Goal: Task Accomplishment & Management: Manage account settings

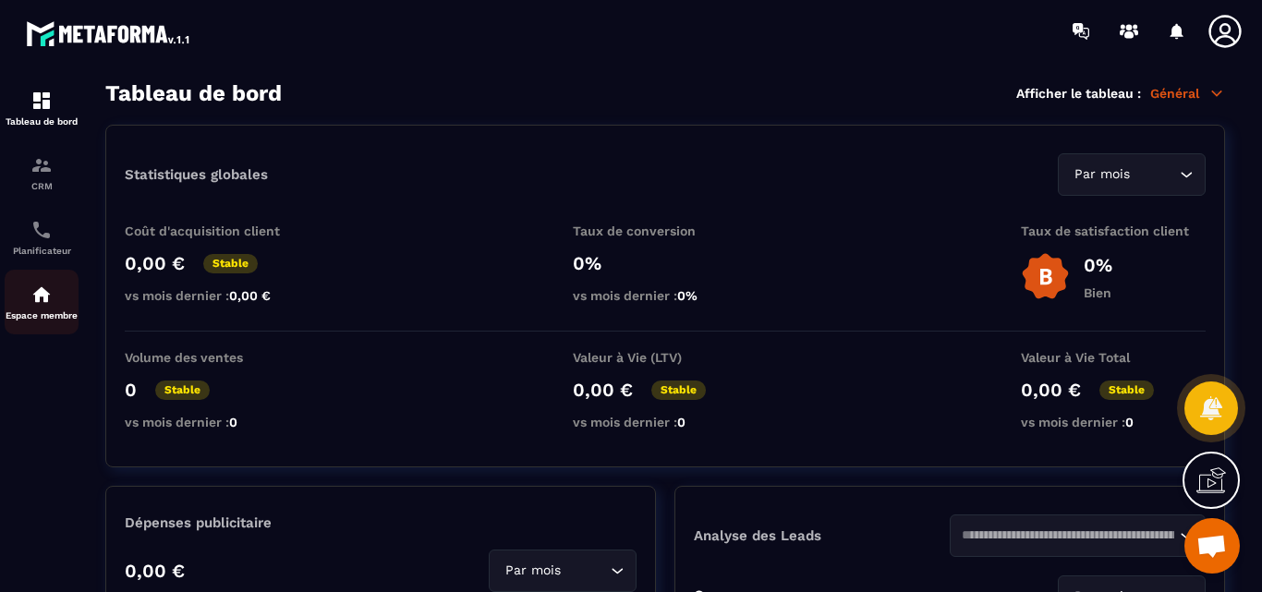
click at [43, 302] on img at bounding box center [41, 295] width 22 height 22
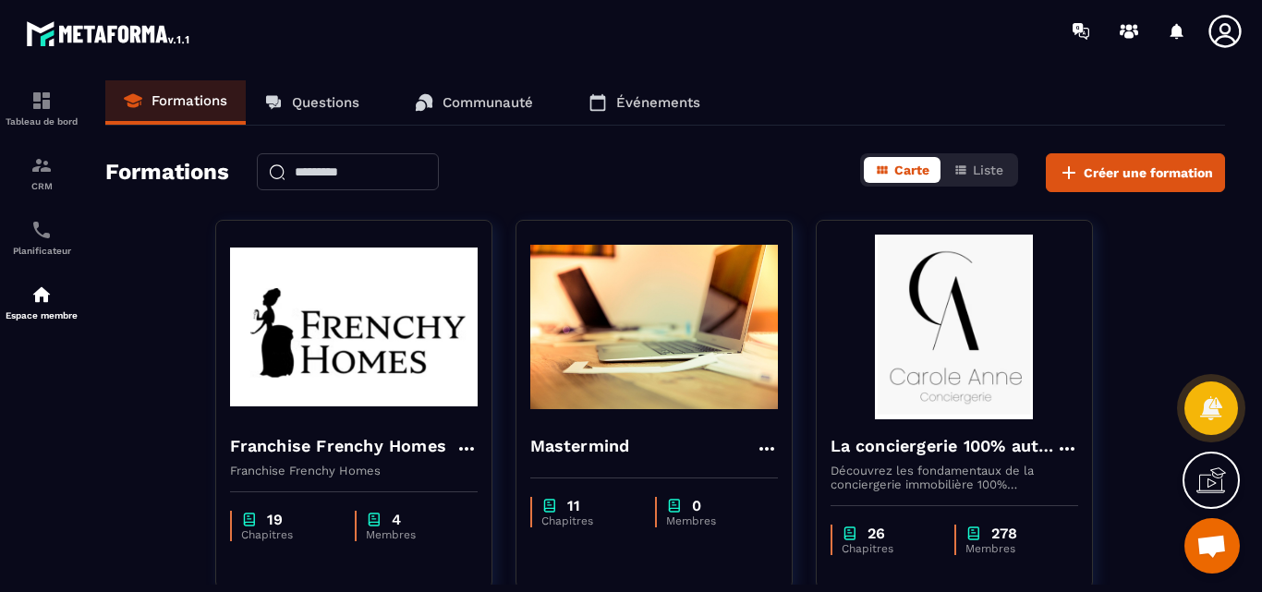
click at [326, 98] on p "Questions" at bounding box center [325, 102] width 67 height 17
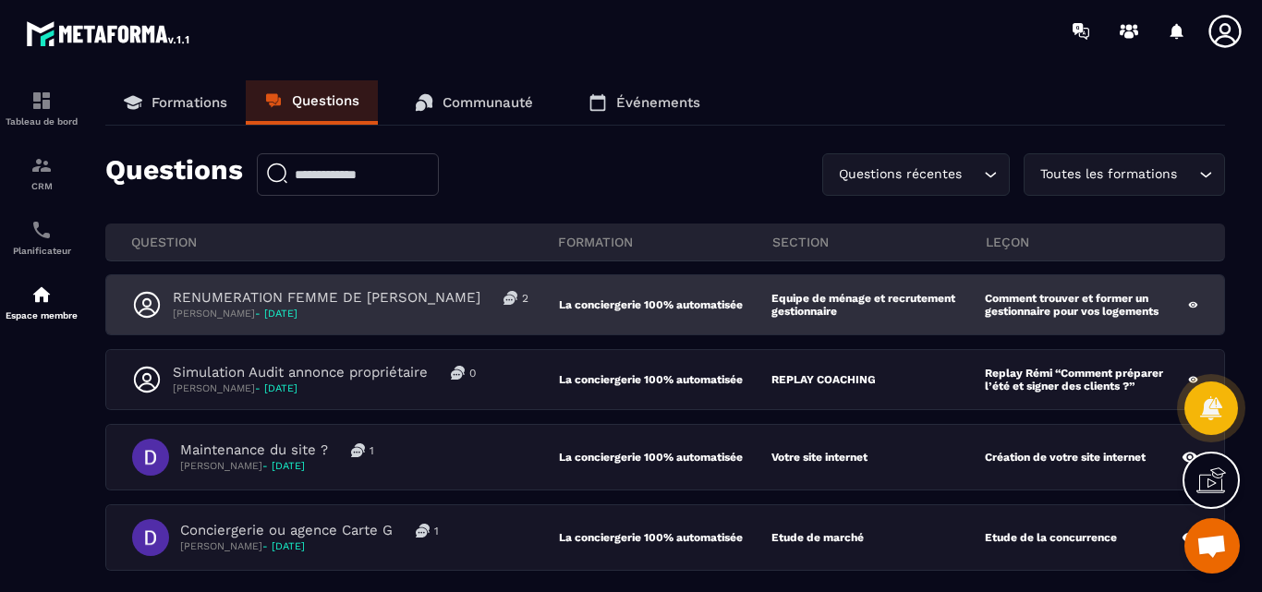
click at [358, 298] on p "RENUMERATION FEMME DE [PERSON_NAME]" at bounding box center [327, 298] width 308 height 18
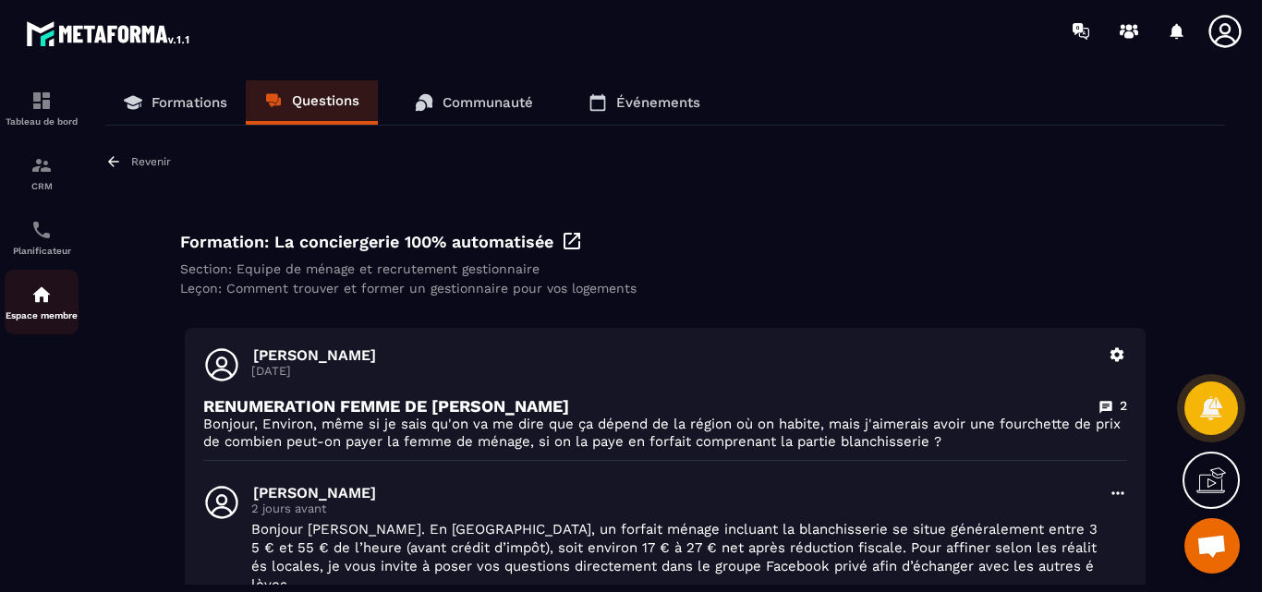
click at [39, 298] on img at bounding box center [41, 295] width 22 height 22
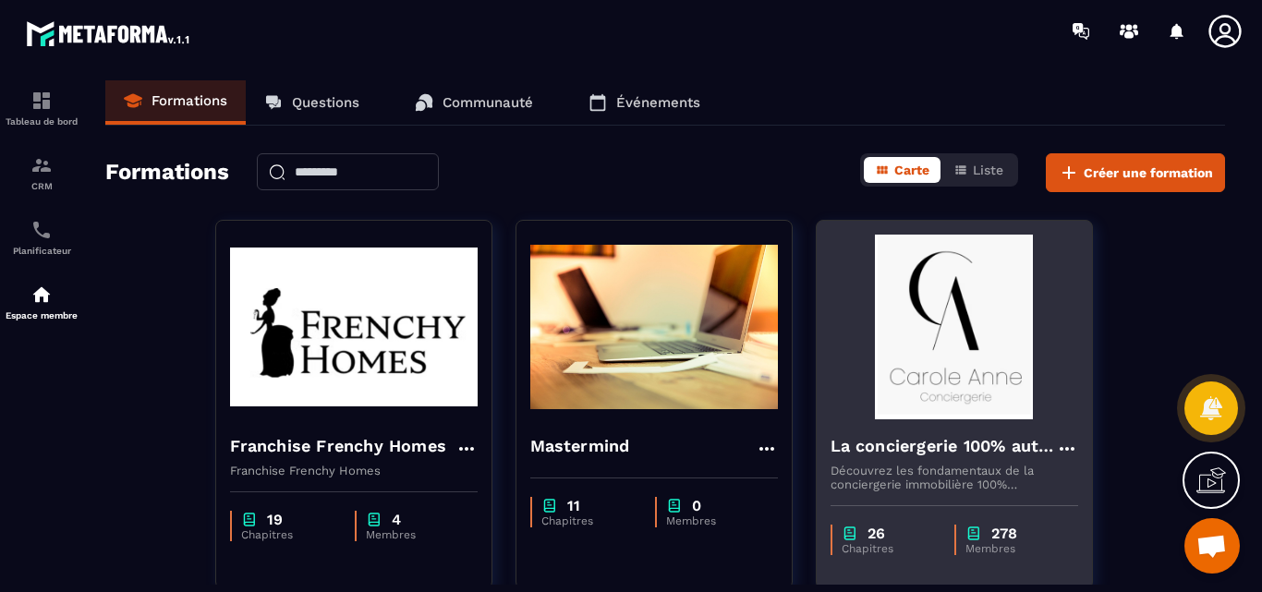
click at [970, 325] on img at bounding box center [955, 327] width 248 height 185
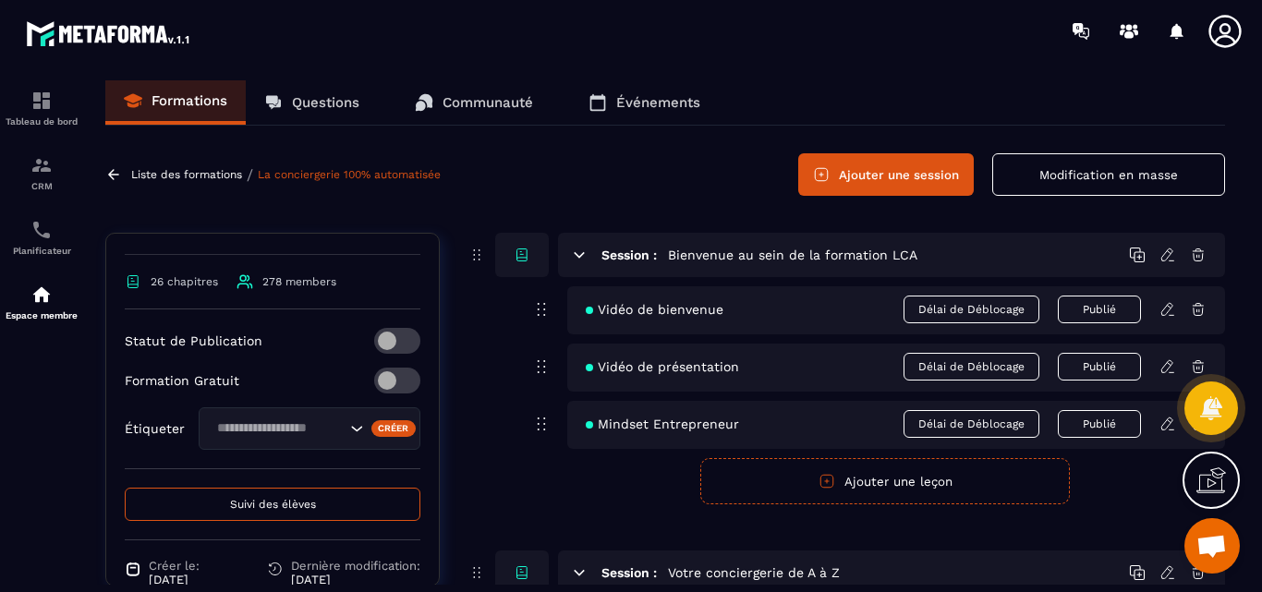
scroll to position [647, 0]
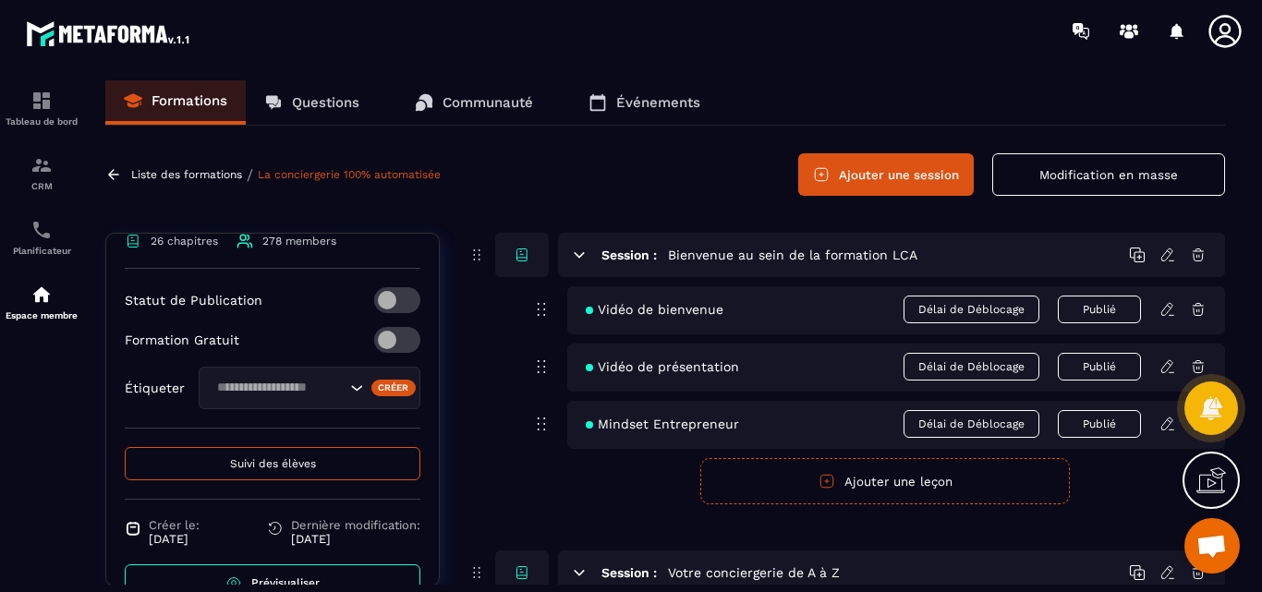
click at [249, 470] on span "Suivi des élèves" at bounding box center [273, 463] width 86 height 13
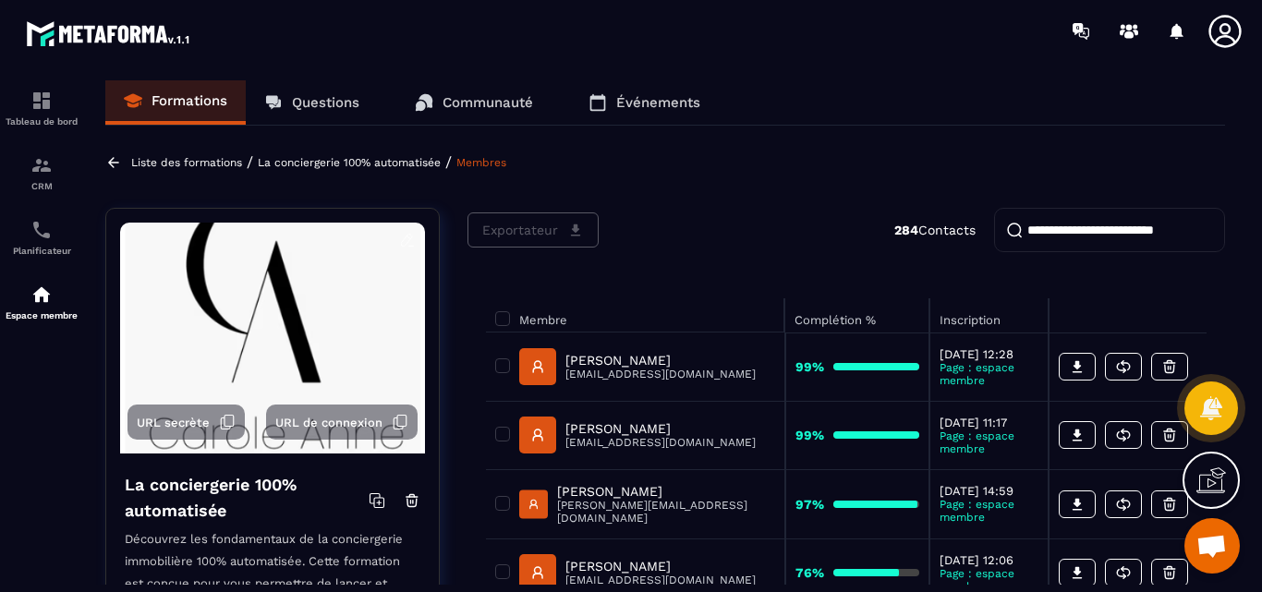
click at [1027, 231] on input "search" at bounding box center [1109, 230] width 231 height 44
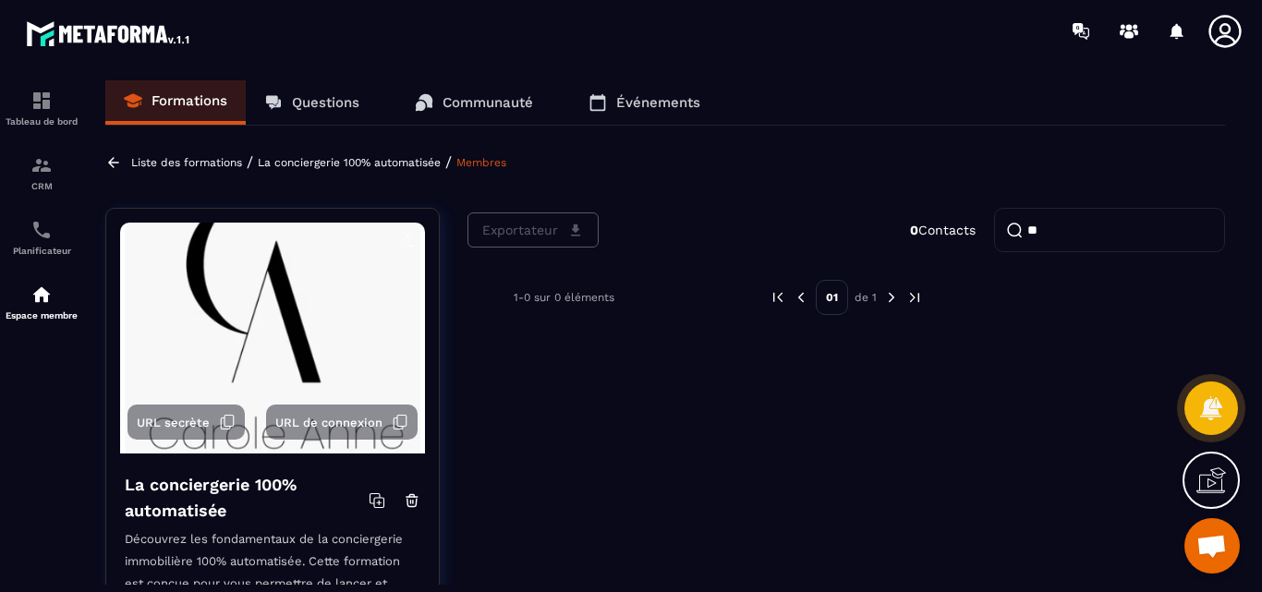
type input "*"
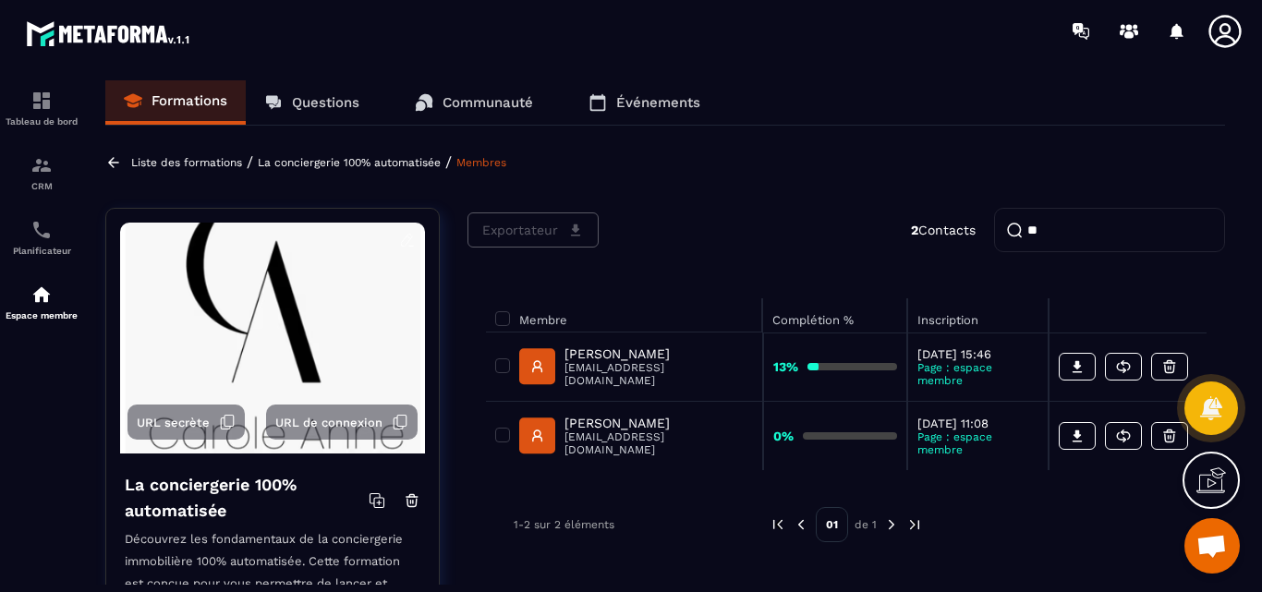
type input "*"
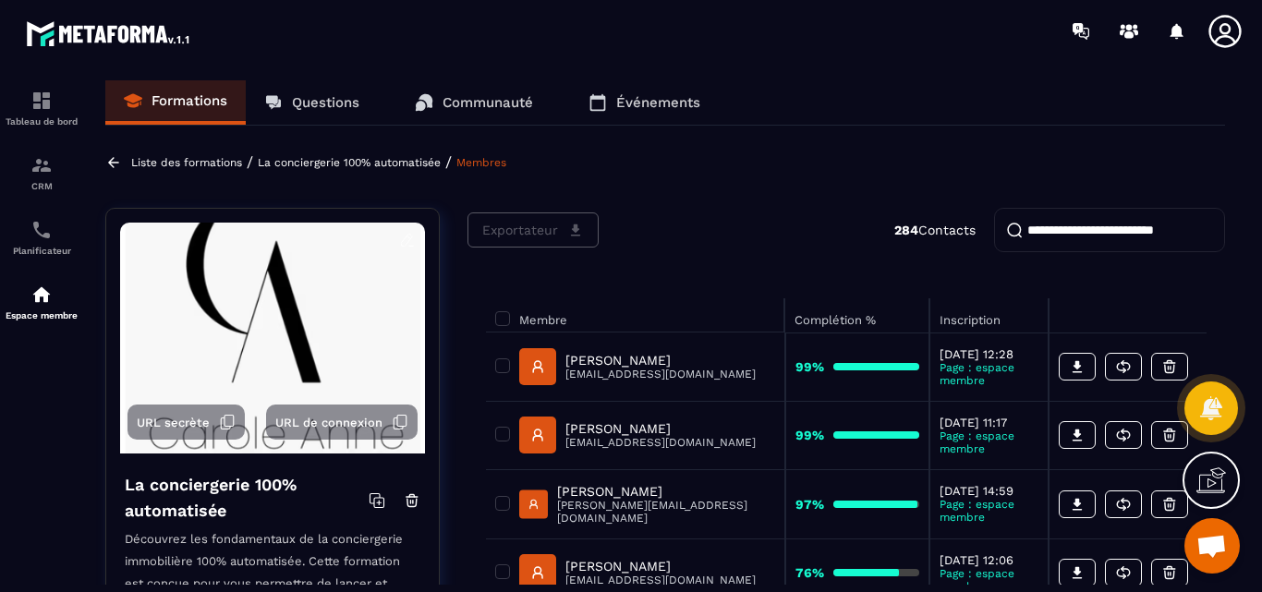
paste input "**********"
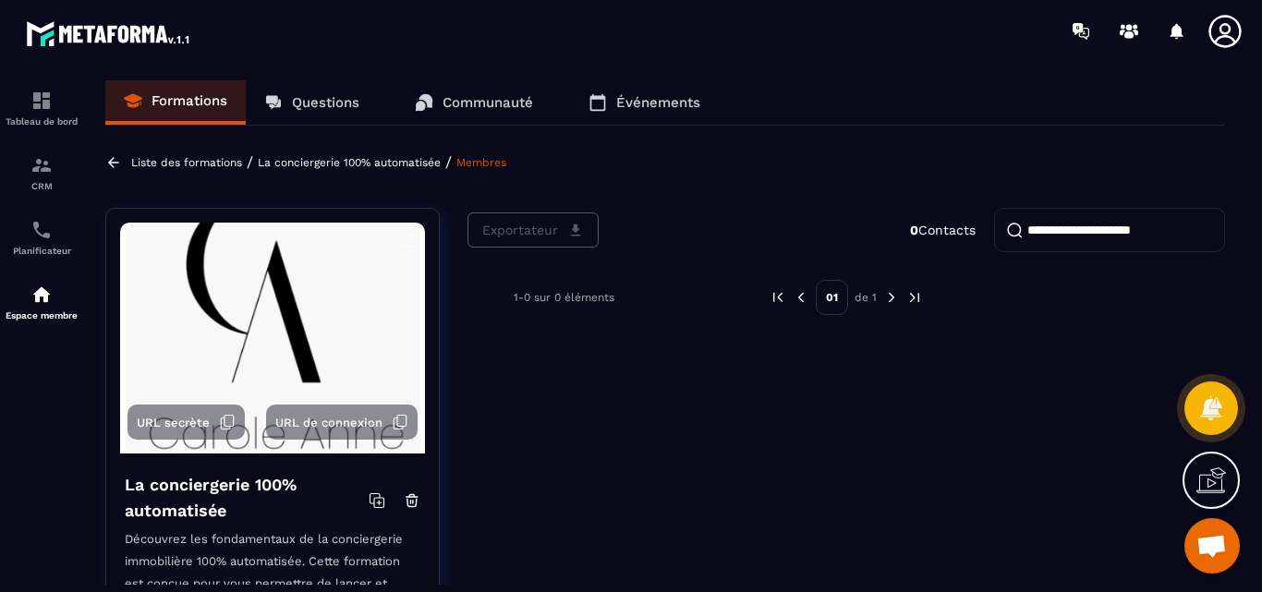
type input "**********"
